Goal: Check status: Check status

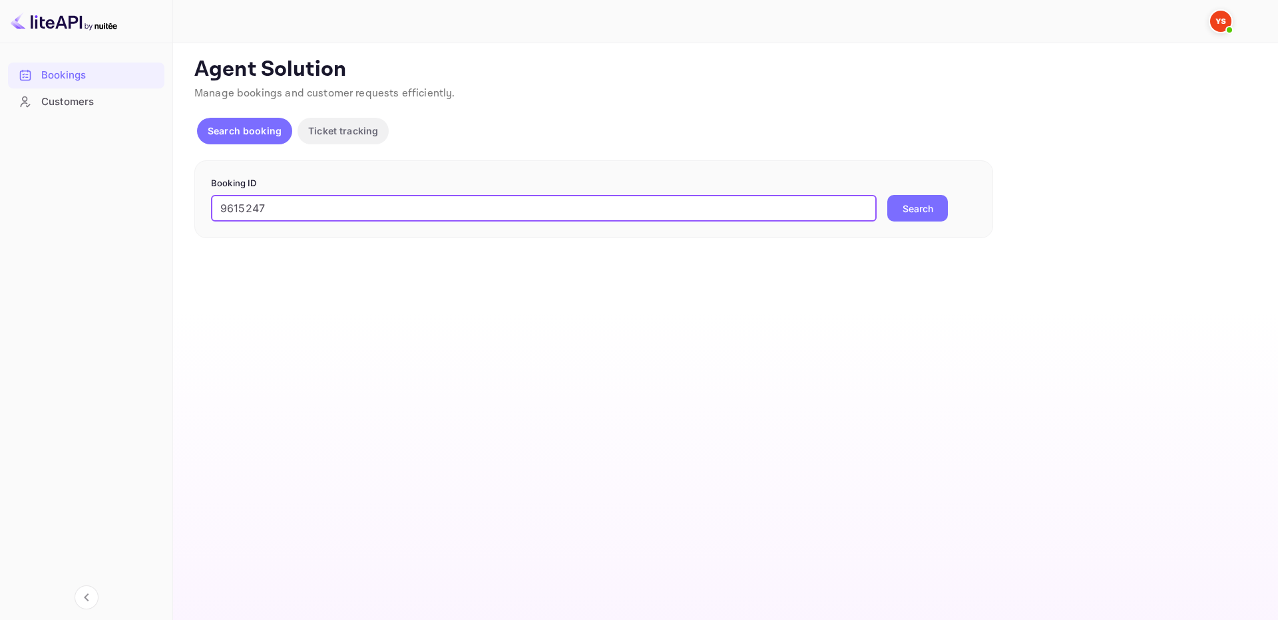
type input "9615247"
click at [901, 220] on button "Search" at bounding box center [917, 208] width 61 height 27
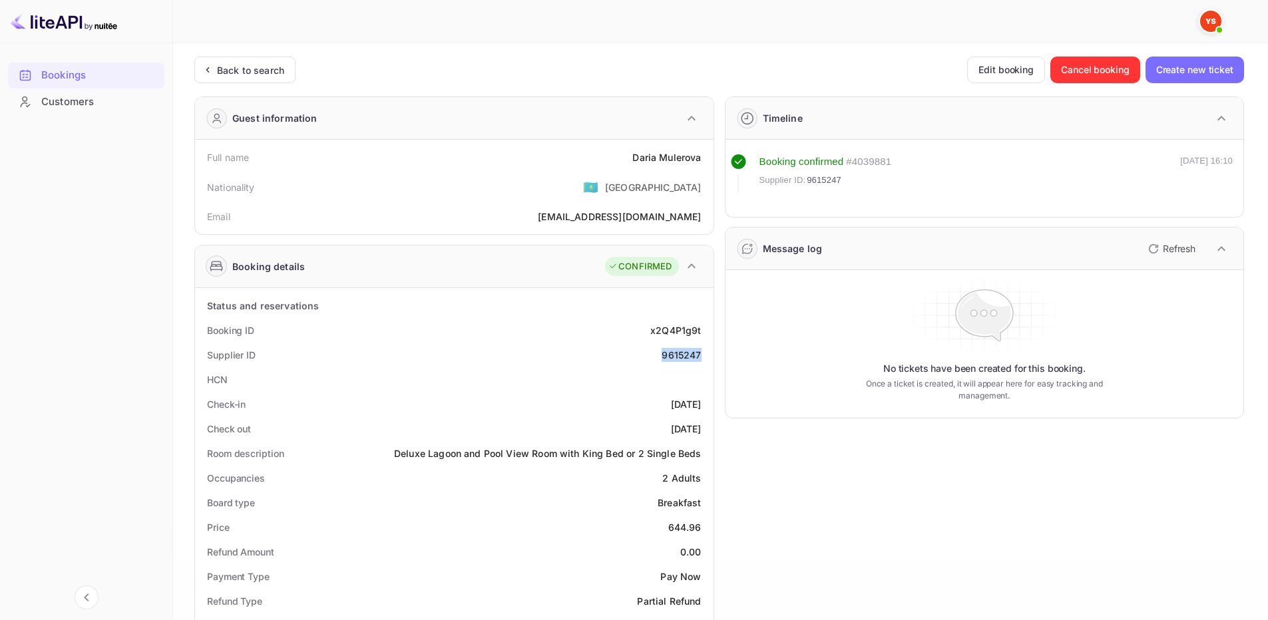
drag, startPoint x: 666, startPoint y: 353, endPoint x: 704, endPoint y: 355, distance: 38.6
click at [704, 355] on div "Supplier ID 9615247" at bounding box center [454, 355] width 508 height 25
copy div "9615247"
drag, startPoint x: 652, startPoint y: 154, endPoint x: 704, endPoint y: 159, distance: 52.1
click at [704, 159] on div "Full name [PERSON_NAME]" at bounding box center [454, 157] width 508 height 25
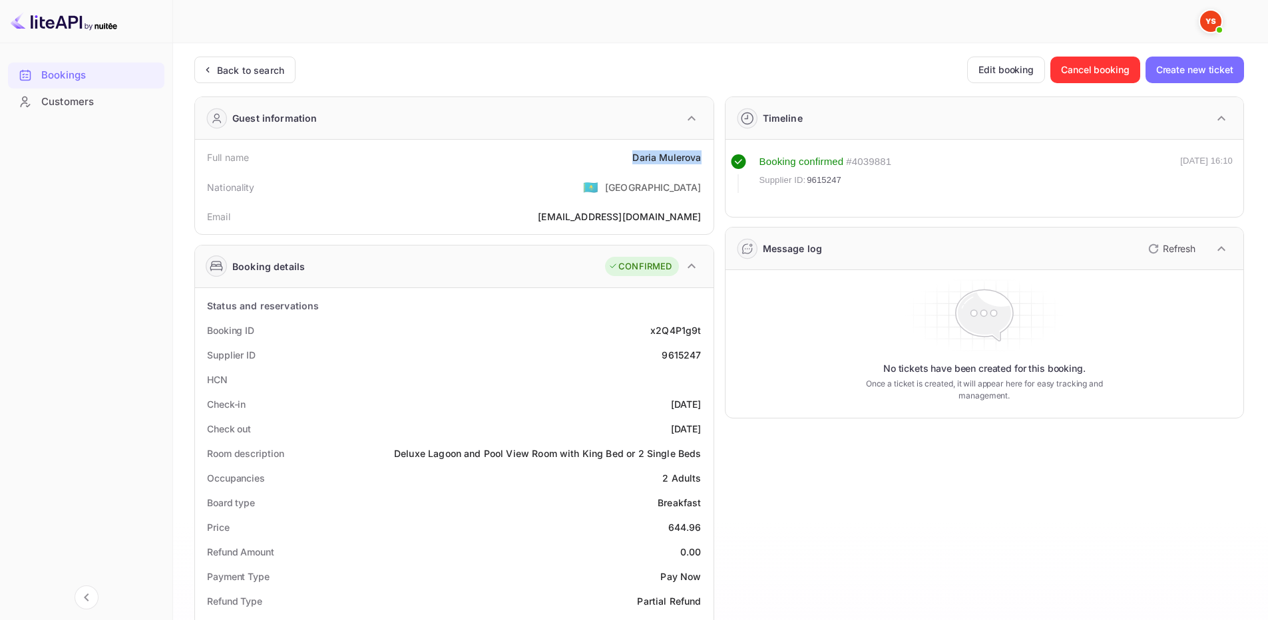
copy div "[PERSON_NAME]"
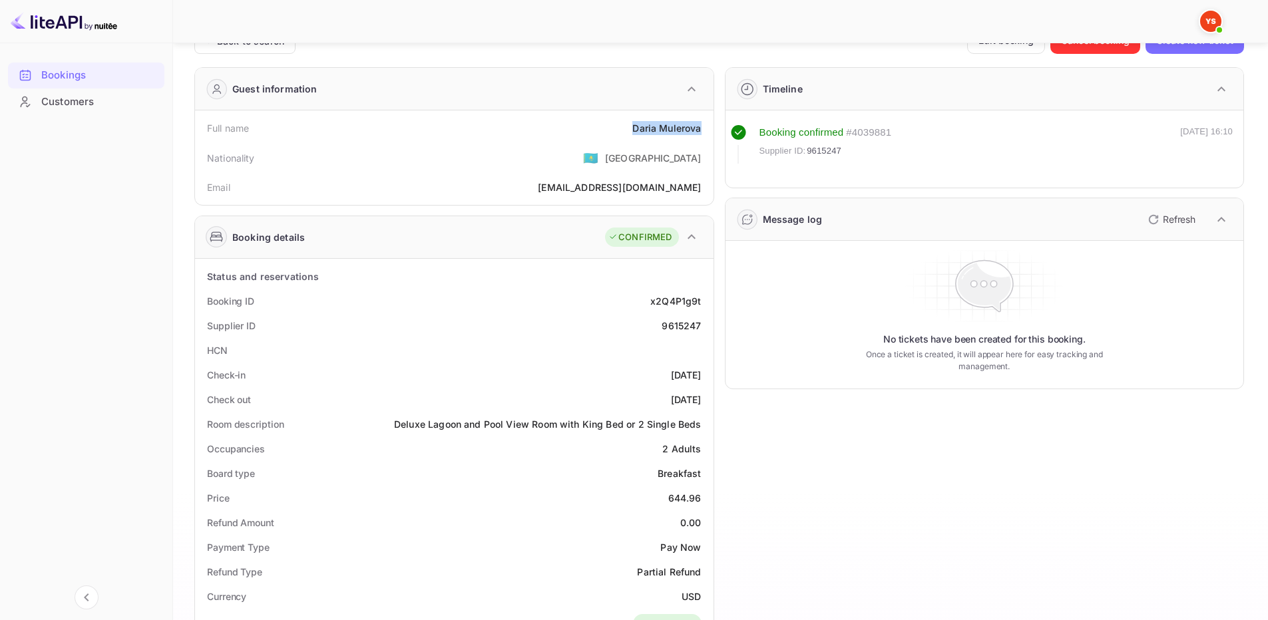
scroll to position [67, 0]
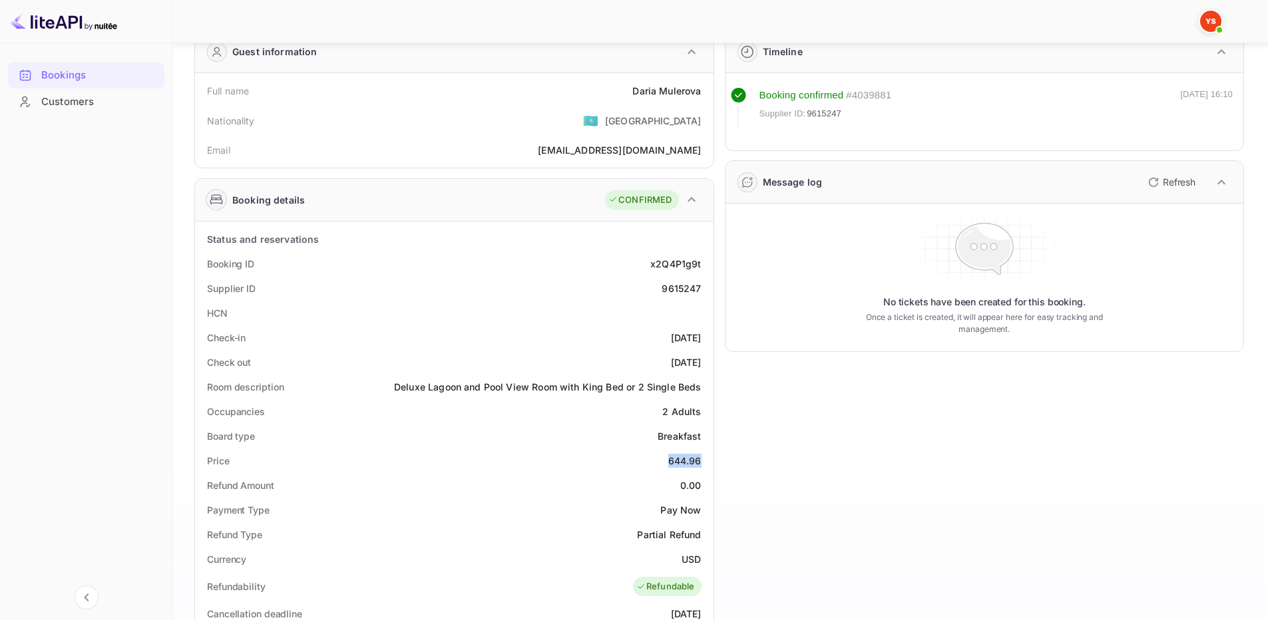
drag, startPoint x: 668, startPoint y: 462, endPoint x: 703, endPoint y: 462, distance: 34.6
click at [703, 462] on div "Price 644.96" at bounding box center [454, 461] width 508 height 25
copy div "644.96"
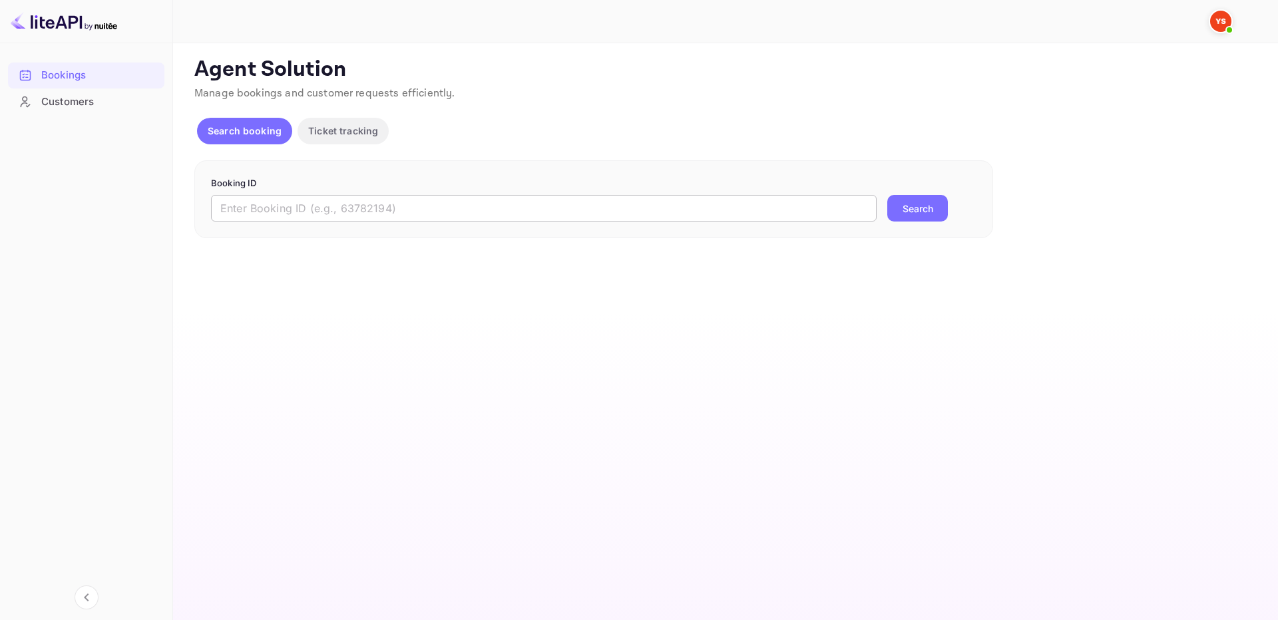
click at [743, 212] on input "text" at bounding box center [544, 208] width 666 height 27
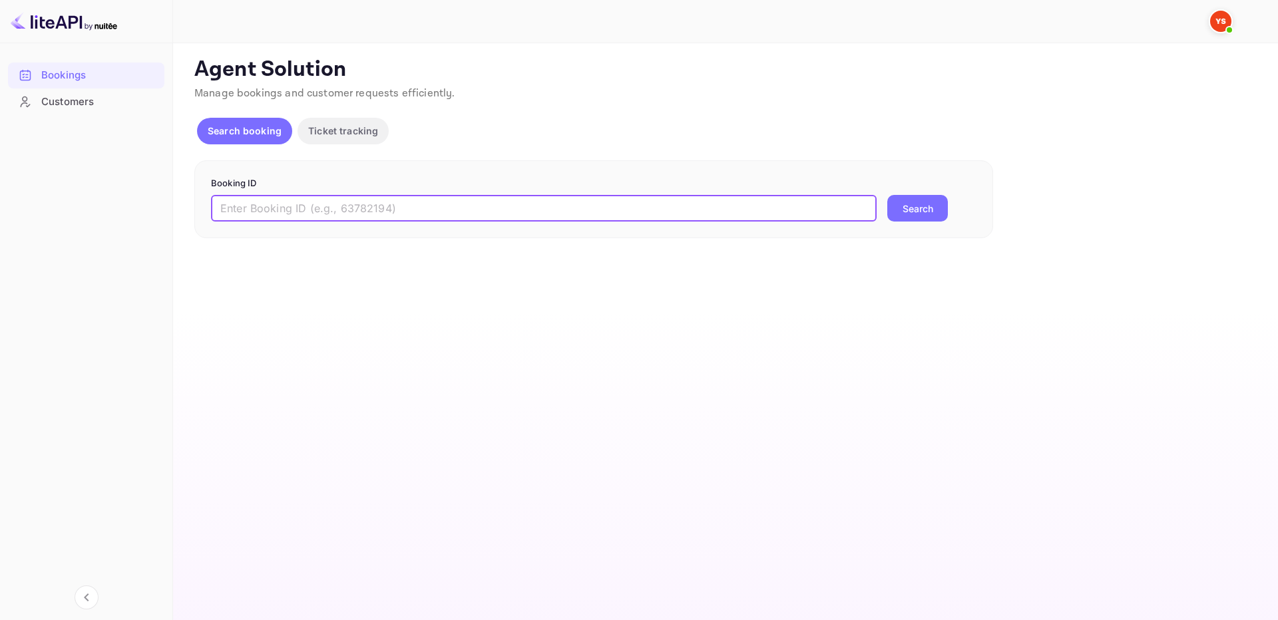
paste input "9641226"
type input "9641226"
click at [931, 208] on button "Search" at bounding box center [917, 208] width 61 height 27
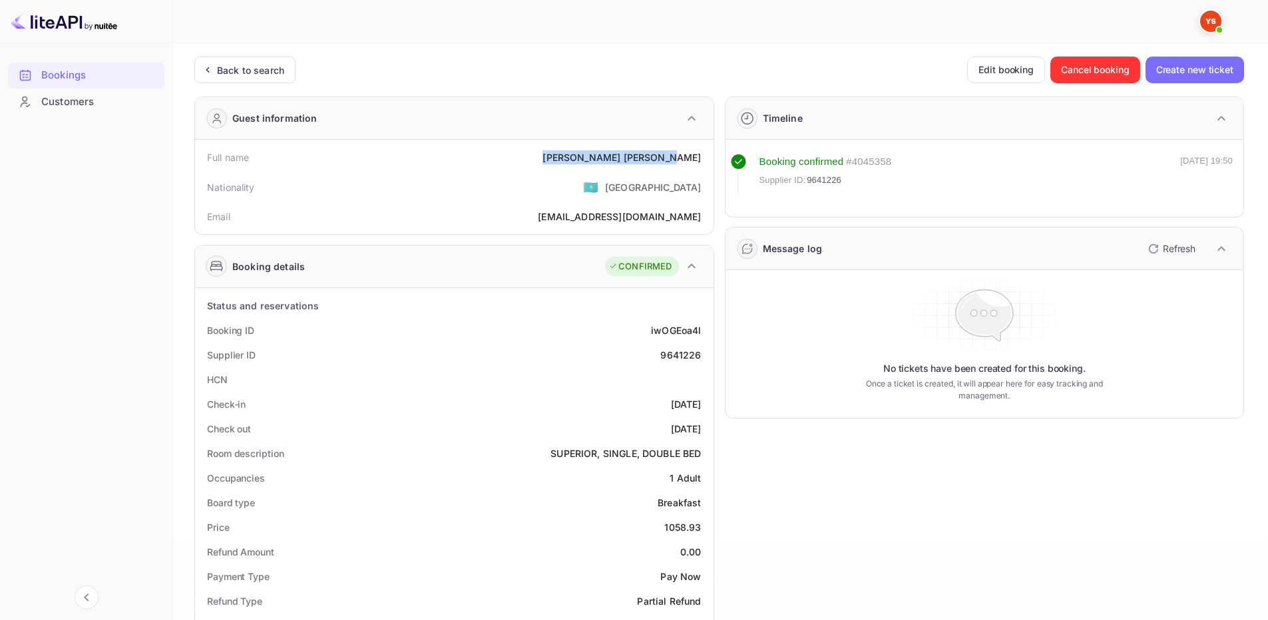
drag, startPoint x: 620, startPoint y: 156, endPoint x: 712, endPoint y: 158, distance: 91.2
click at [712, 158] on div "Full name Elena Zudenkova Nationality 🇰🇿 Kazakhstan Email zudenkova.elena87@yan…" at bounding box center [454, 187] width 519 height 95
copy div "Elena Zudenkova"
drag, startPoint x: 662, startPoint y: 524, endPoint x: 710, endPoint y: 524, distance: 47.9
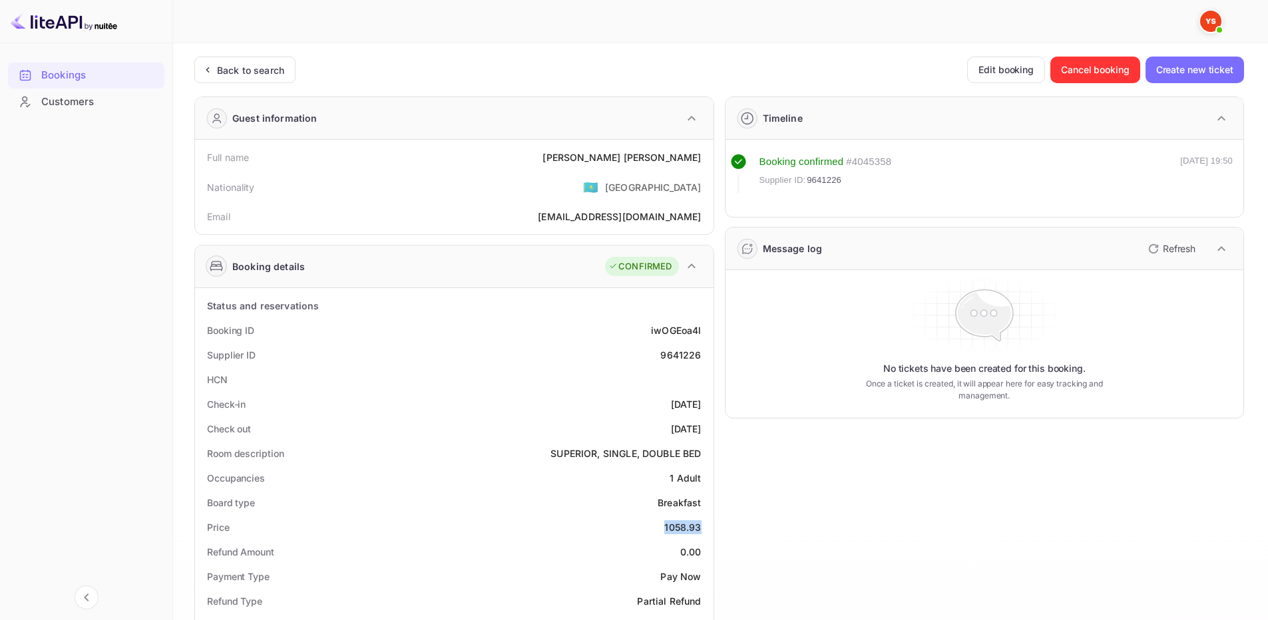
copy div "1058.93"
